Goal: Navigation & Orientation: Go to known website

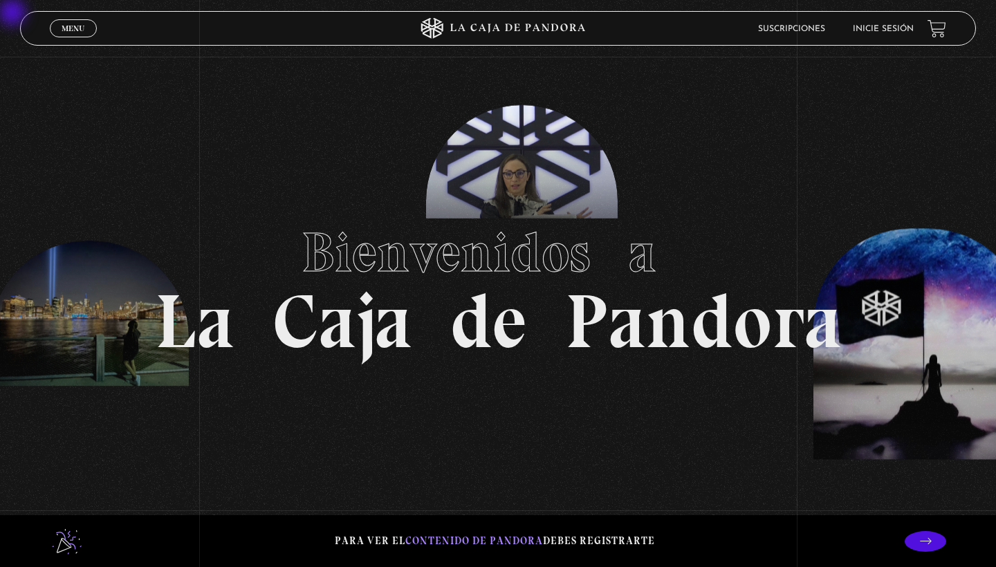
click at [490, 22] on li "Inicie sesión" at bounding box center [883, 28] width 61 height 21
click at [490, 32] on link "Inicie sesión" at bounding box center [883, 29] width 61 height 8
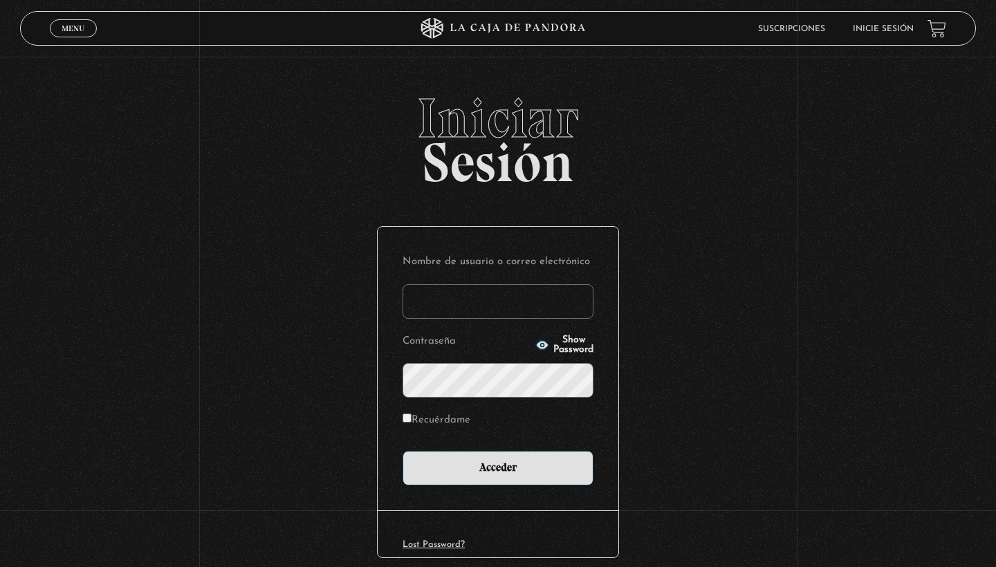
type input "valejandro466@gmail.com"
click at [498, 467] on input "Acceder" at bounding box center [498, 468] width 191 height 35
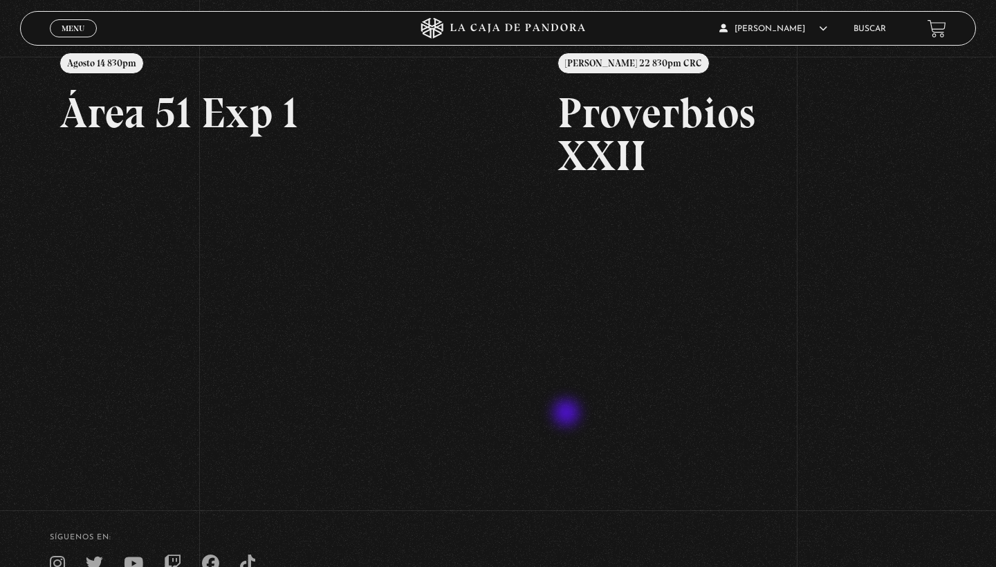
scroll to position [202, 0]
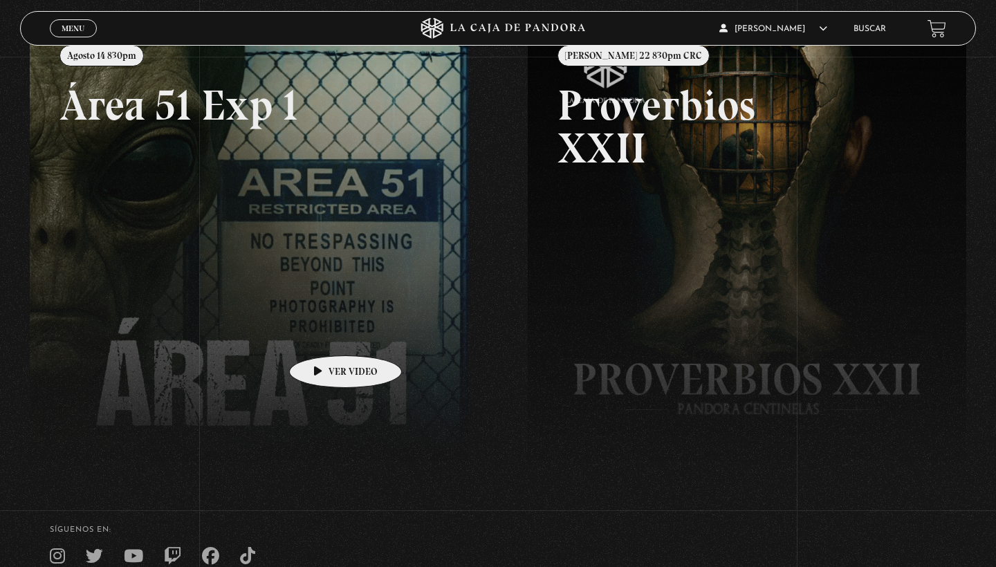
click at [324, 335] on link at bounding box center [528, 307] width 996 height 567
